Goal: Task Accomplishment & Management: Use online tool/utility

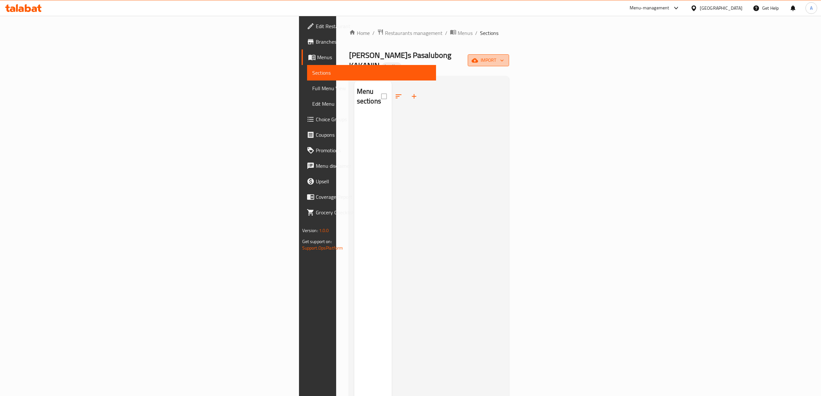
click at [504, 56] on span "import" at bounding box center [488, 60] width 31 height 8
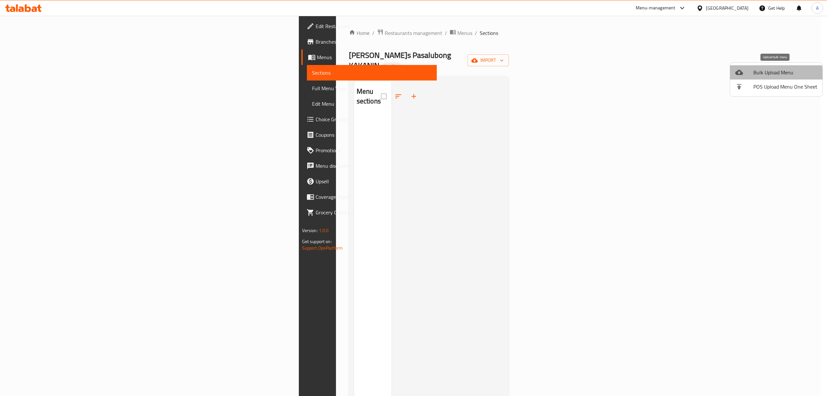
click at [762, 75] on span "Bulk Upload Menu" at bounding box center [785, 72] width 64 height 8
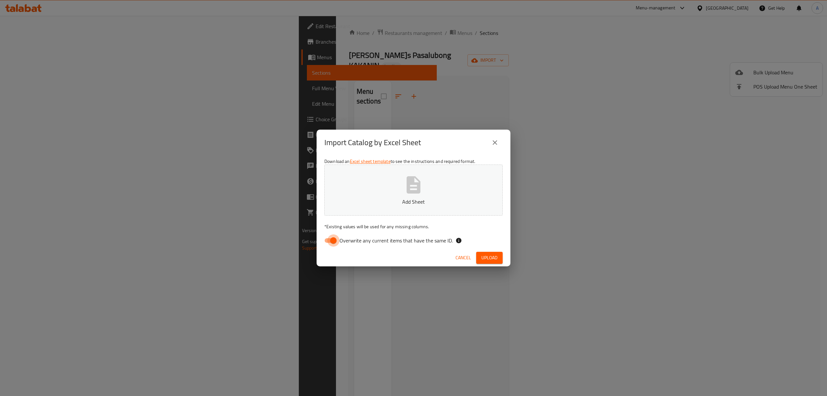
click at [325, 242] on input "Overwrite any current items that have the same ID." at bounding box center [333, 240] width 37 height 12
checkbox input "false"
click at [387, 195] on button "Add Sheet" at bounding box center [413, 189] width 178 height 51
click at [499, 261] on button "Upload" at bounding box center [489, 258] width 26 height 12
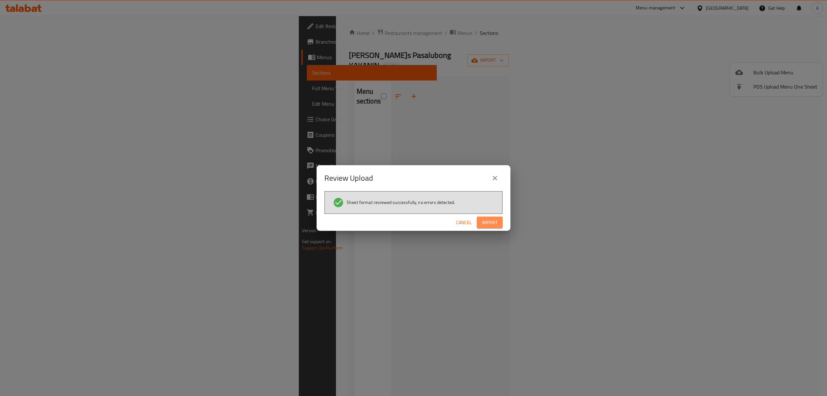
click at [497, 224] on button "Import" at bounding box center [490, 222] width 26 height 12
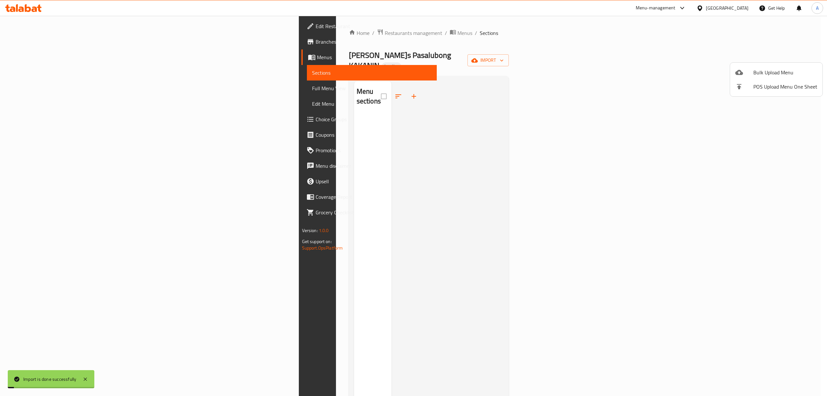
click at [31, 87] on div at bounding box center [413, 198] width 827 height 396
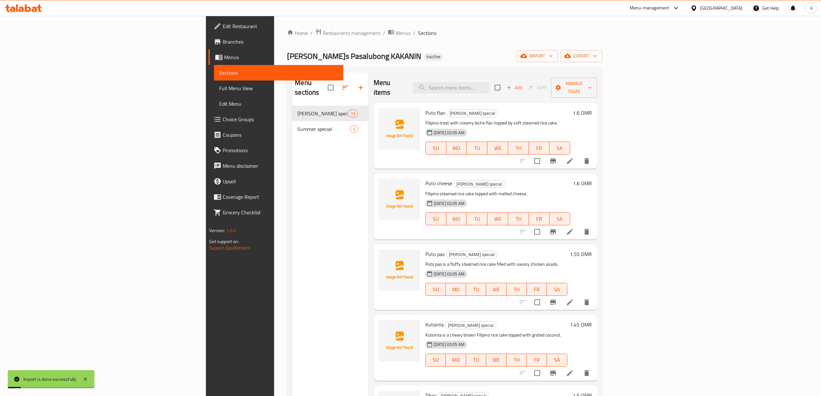
click at [219, 87] on span "Full Menu View" at bounding box center [278, 88] width 119 height 8
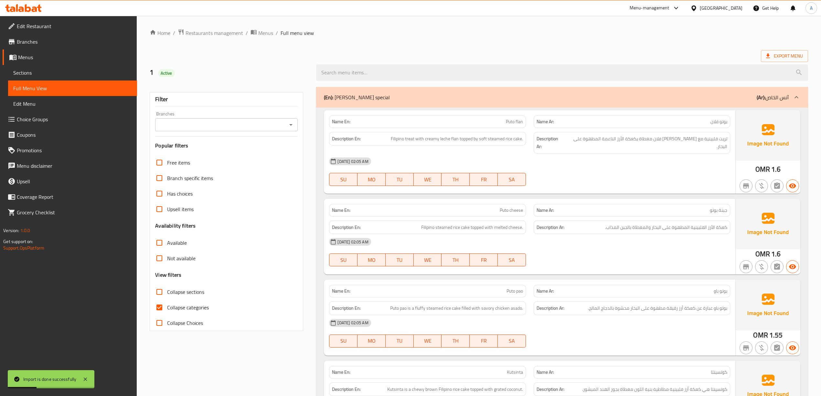
click at [187, 309] on span "Collapse categories" at bounding box center [188, 307] width 42 height 8
click at [167, 309] on input "Collapse categories" at bounding box center [160, 307] width 16 height 16
checkbox input "false"
click at [454, 31] on ol "Home / Restaurants management / Menus / Full menu view" at bounding box center [479, 33] width 658 height 8
click at [186, 302] on label "Collapse categories" at bounding box center [180, 307] width 57 height 16
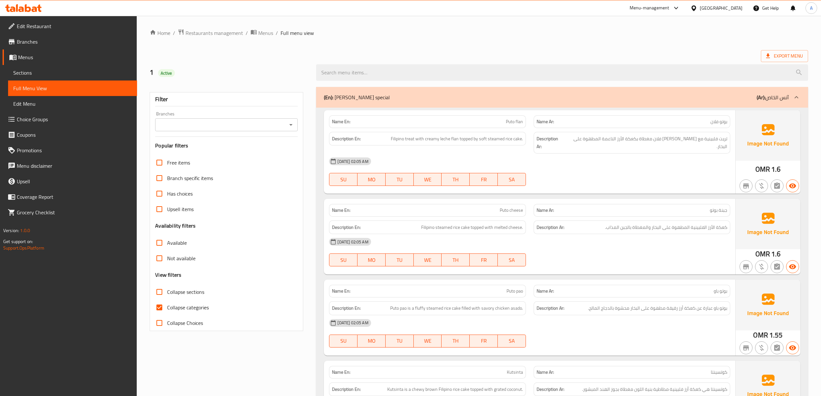
click at [167, 302] on input "Collapse categories" at bounding box center [160, 307] width 16 height 16
checkbox input "false"
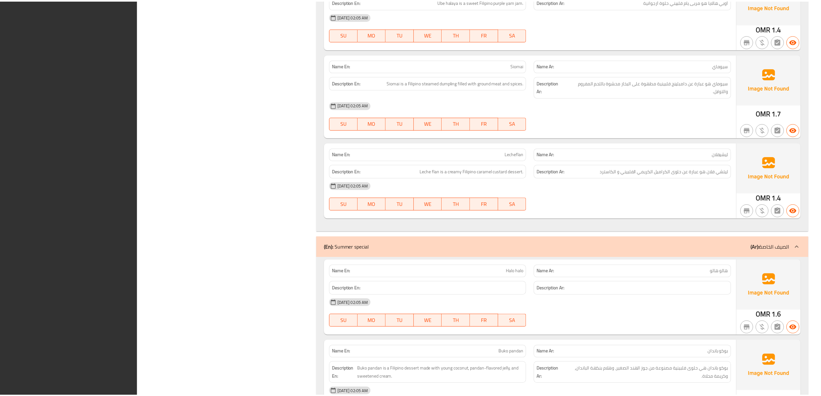
scroll to position [1131, 0]
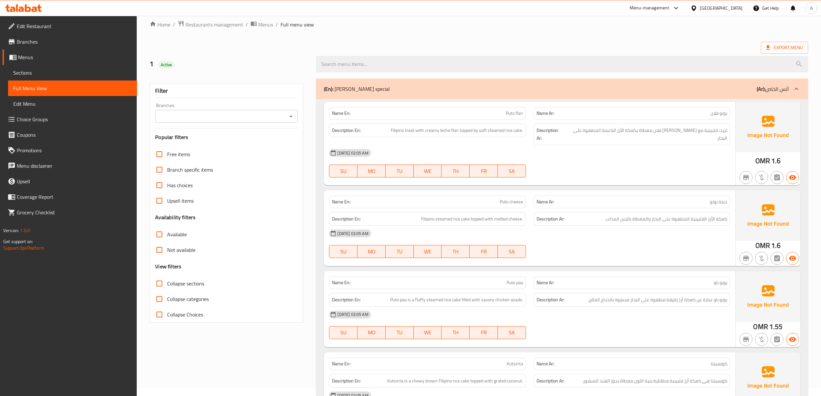
scroll to position [0, 0]
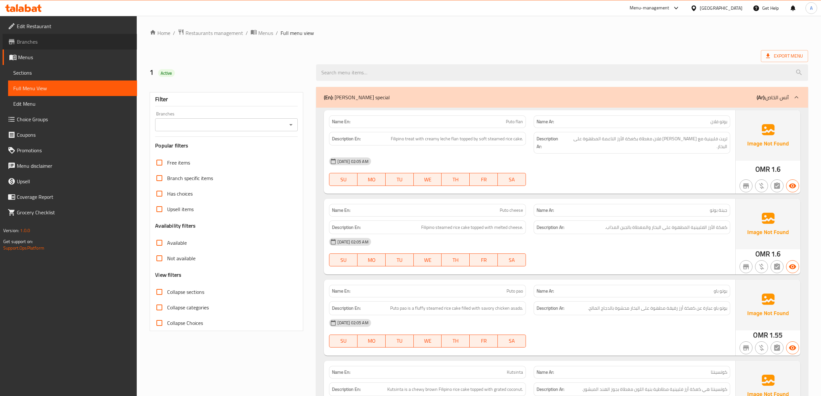
click at [51, 40] on span "Branches" at bounding box center [74, 42] width 115 height 8
click at [181, 305] on span "Collapse categories" at bounding box center [188, 307] width 42 height 8
click at [167, 305] on input "Collapse categories" at bounding box center [160, 307] width 16 height 16
checkbox input "false"
click at [388, 37] on ol "Home / Restaurants management / Menus / Full menu view" at bounding box center [479, 33] width 658 height 8
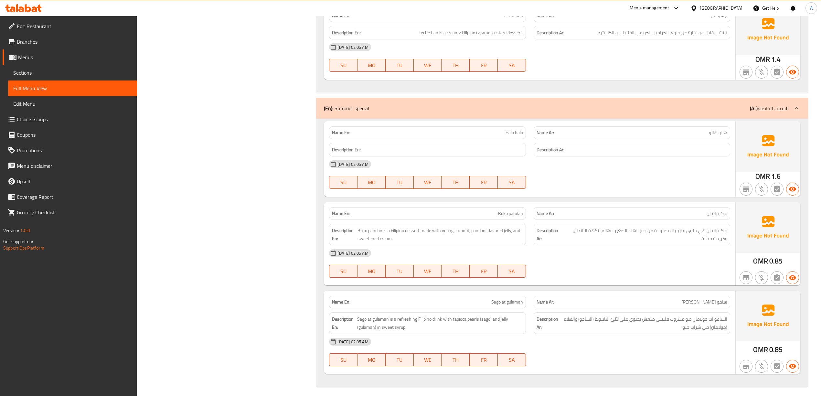
scroll to position [1131, 0]
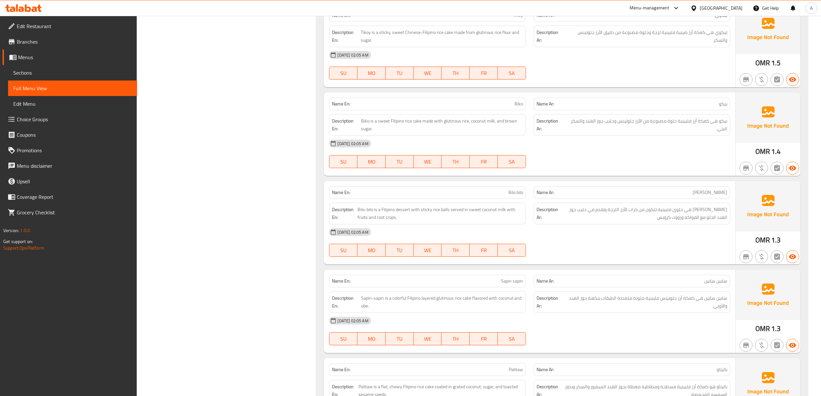
scroll to position [0, 0]
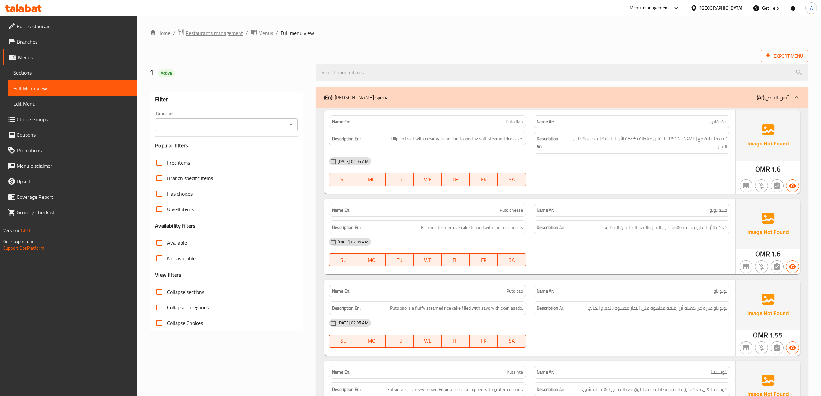
click at [214, 32] on span "Restaurants management" at bounding box center [214, 33] width 58 height 8
